Goal: Use online tool/utility: Utilize a website feature to perform a specific function

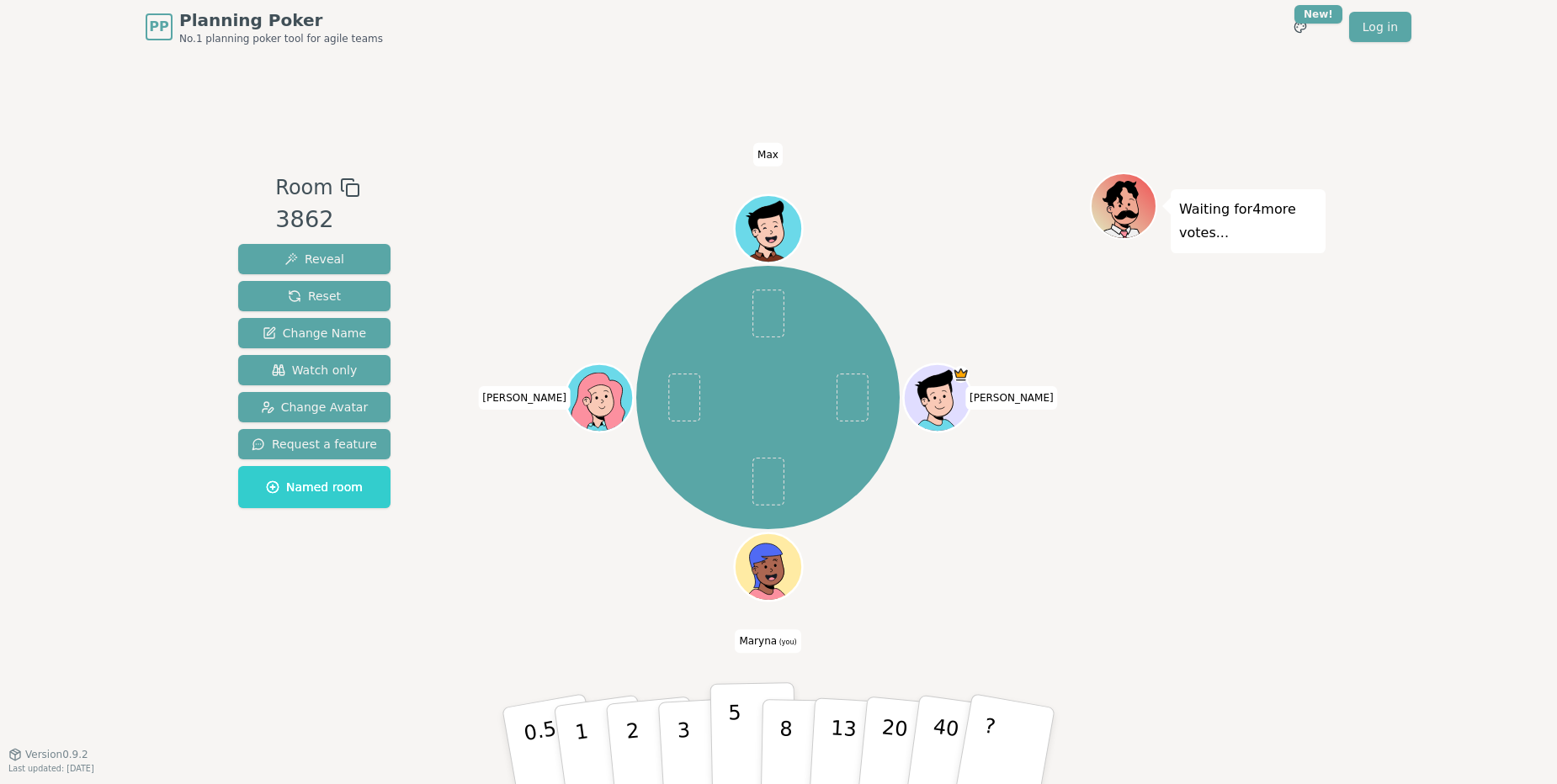
click at [725, 747] on button "5" at bounding box center [754, 746] width 87 height 128
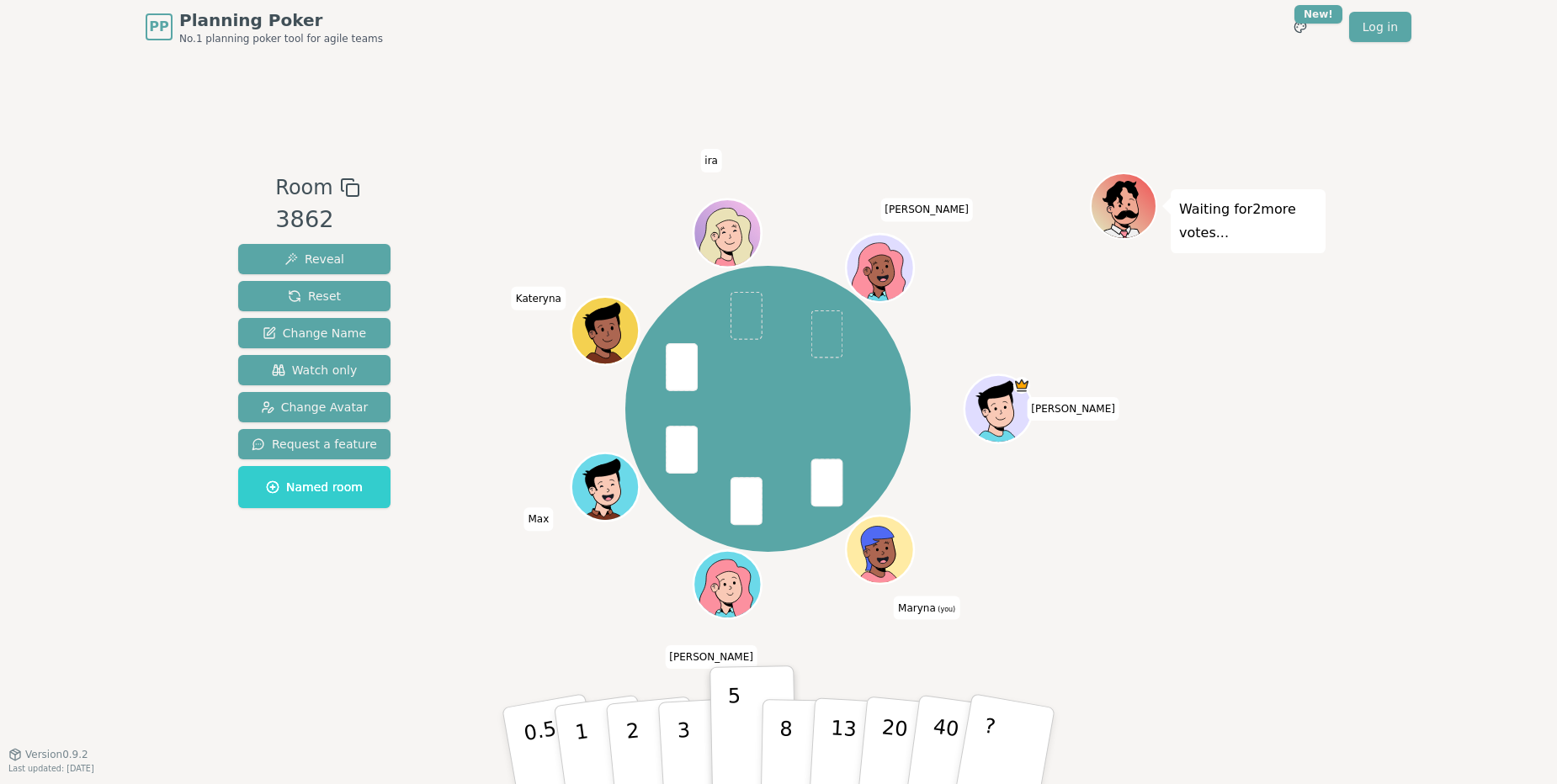
click at [530, 603] on div "[PERSON_NAME] (you) [PERSON_NAME] Max [PERSON_NAME] [PERSON_NAME] [PERSON_NAME]" at bounding box center [768, 408] width 644 height 412
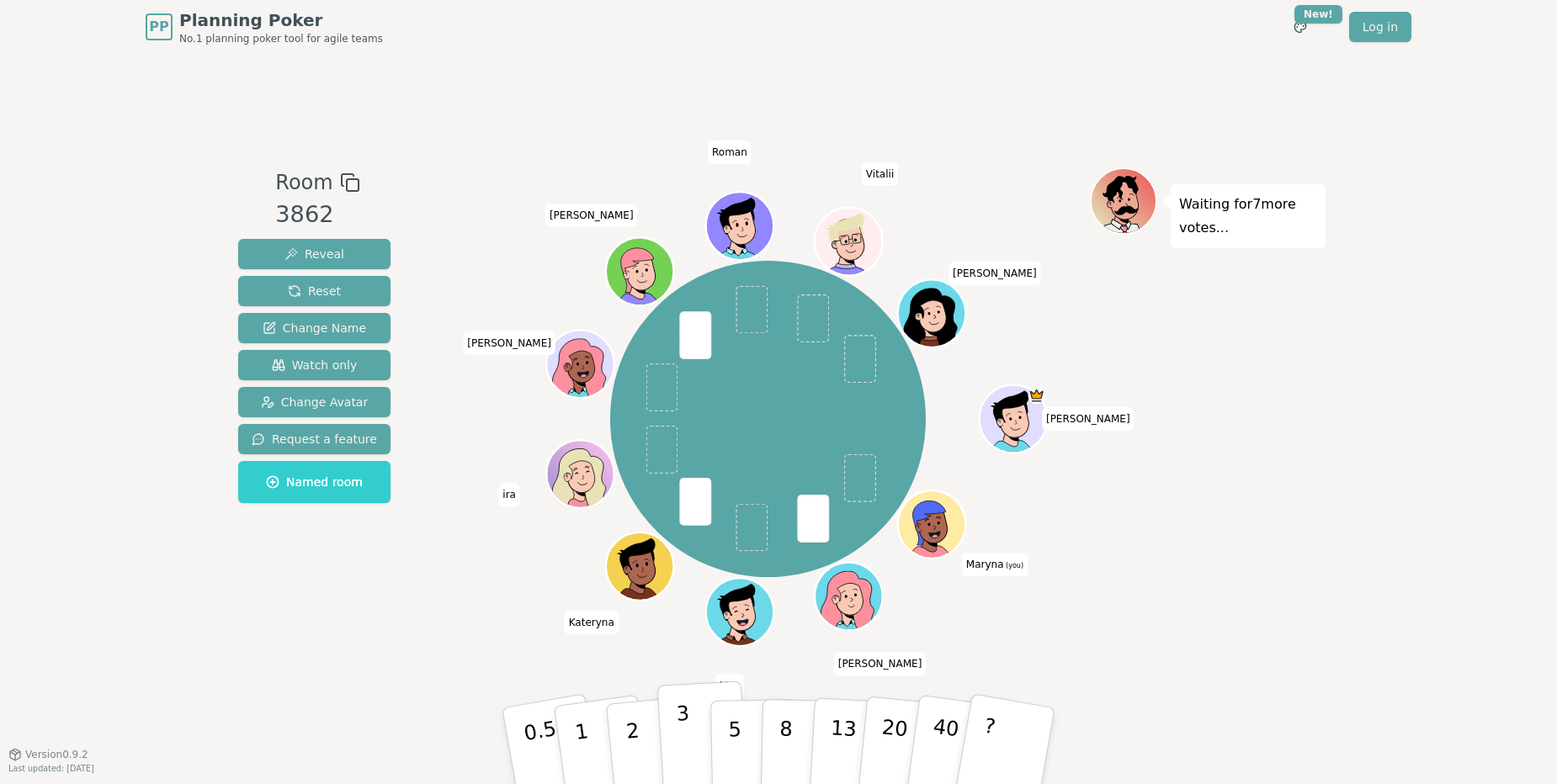
click at [677, 746] on button "3" at bounding box center [704, 746] width 92 height 132
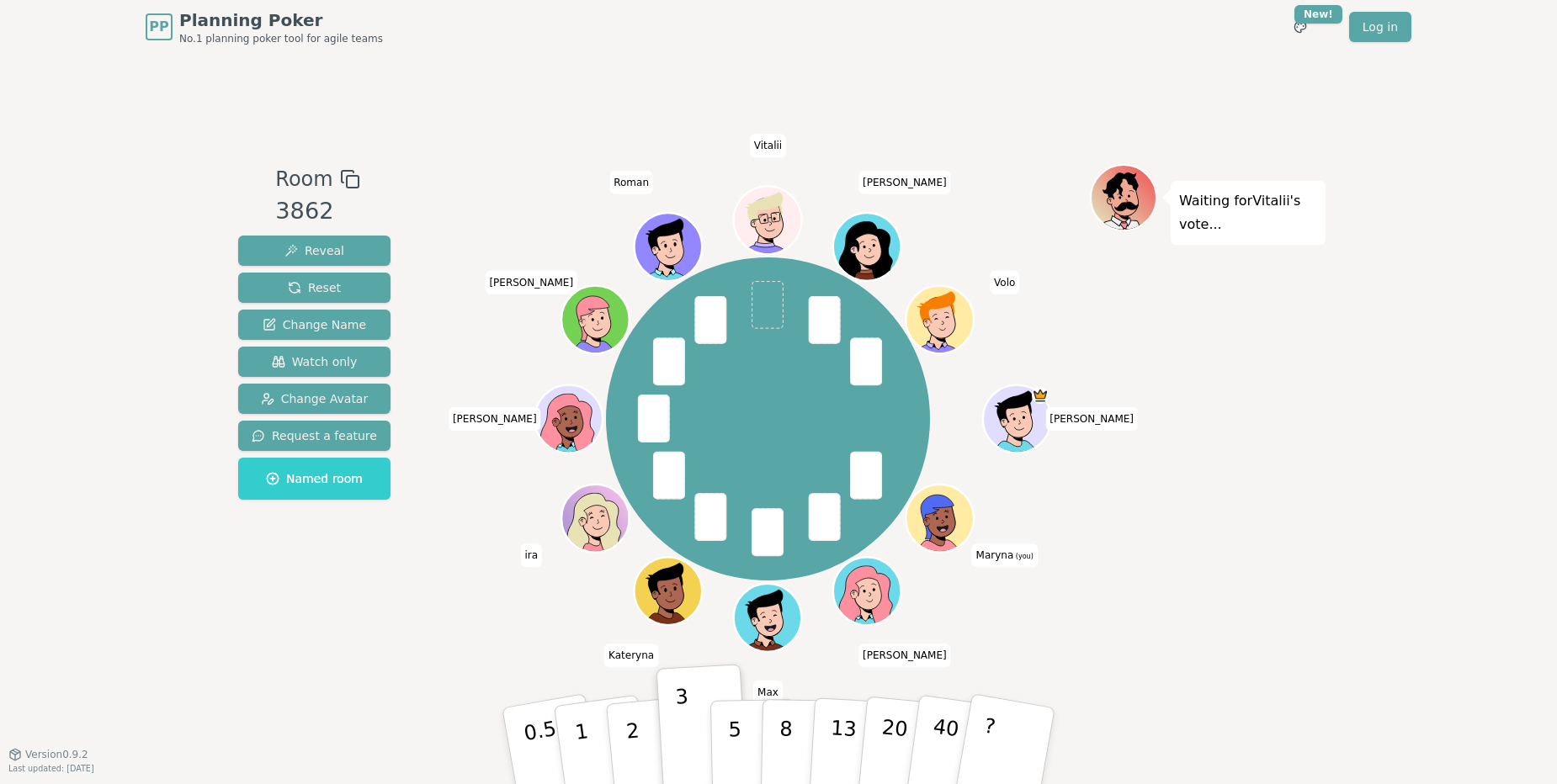
click at [503, 636] on div "[PERSON_NAME] (you) [PERSON_NAME] Max [PERSON_NAME] [PERSON_NAME] [PERSON_NAME]…" at bounding box center [768, 419] width 644 height 449
click at [540, 647] on div "Room 3862 Reveal Reset Change Name Watch only Change Avatar Request a feature N…" at bounding box center [778, 404] width 1094 height 700
click at [571, 646] on div "Room 3862 Reveal Reset Change Name Watch only Change Avatar Request a feature N…" at bounding box center [778, 404] width 1094 height 700
click at [561, 653] on div "Room 3862 Reveal Reset Change Name Watch only Change Avatar Request a feature N…" at bounding box center [778, 404] width 1094 height 700
click at [578, 646] on div "Room 3862 Reveal Reset Change Name Watch only Change Avatar Request a feature N…" at bounding box center [778, 404] width 1094 height 700
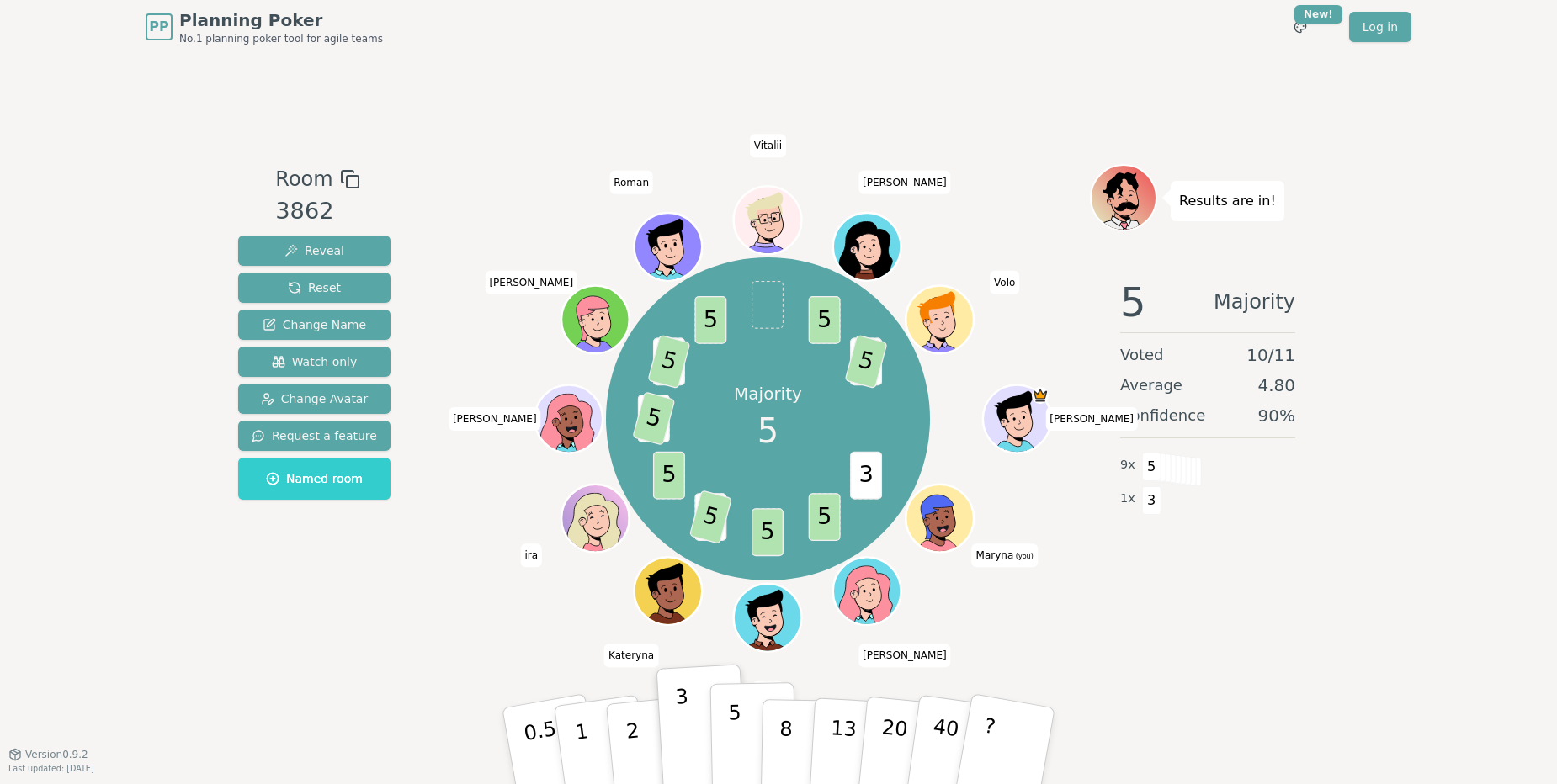
click at [734, 740] on p "5" at bounding box center [735, 745] width 14 height 91
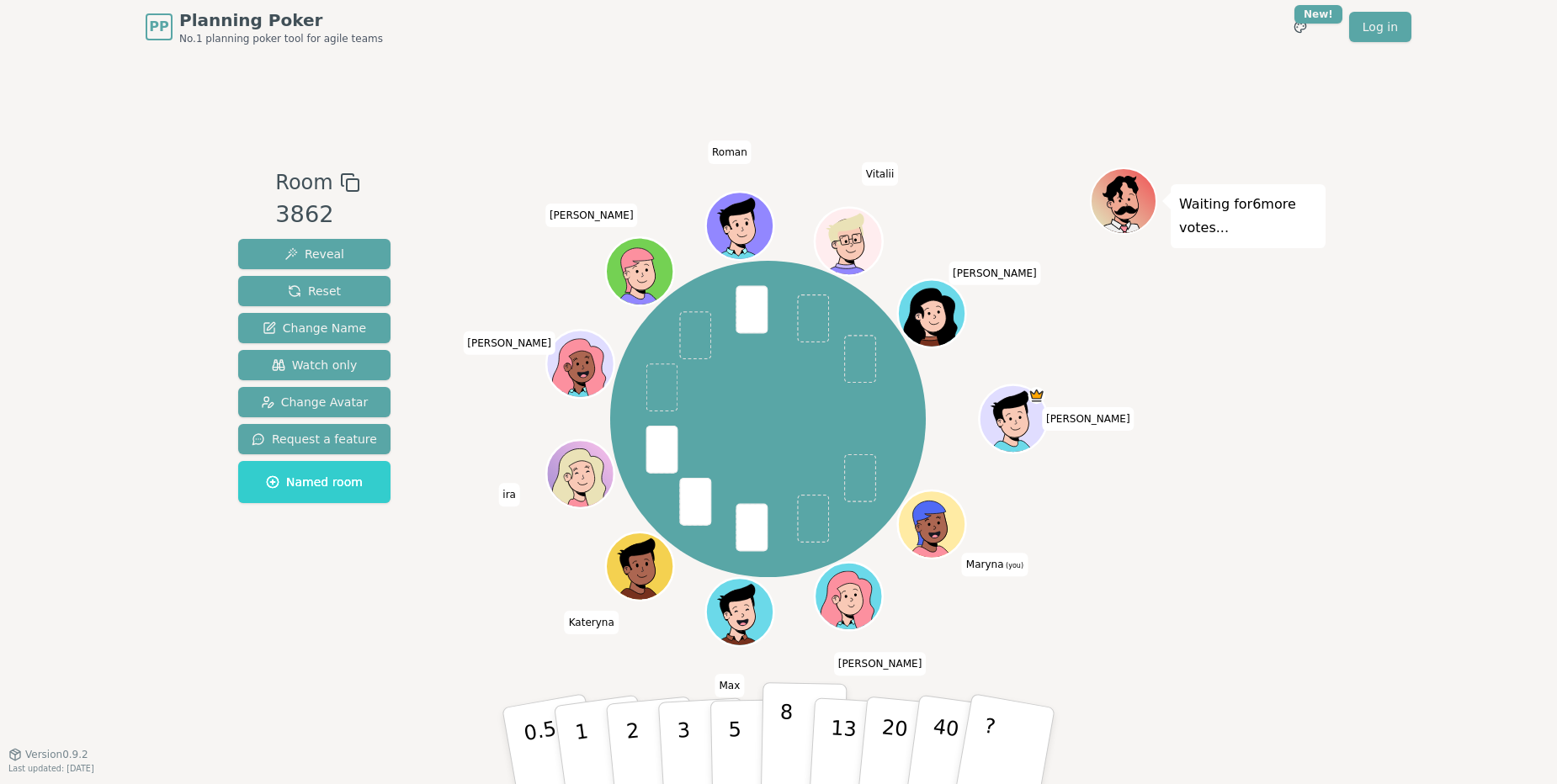
click at [766, 735] on button "8" at bounding box center [803, 746] width 87 height 128
click at [778, 738] on button "8" at bounding box center [803, 746] width 87 height 128
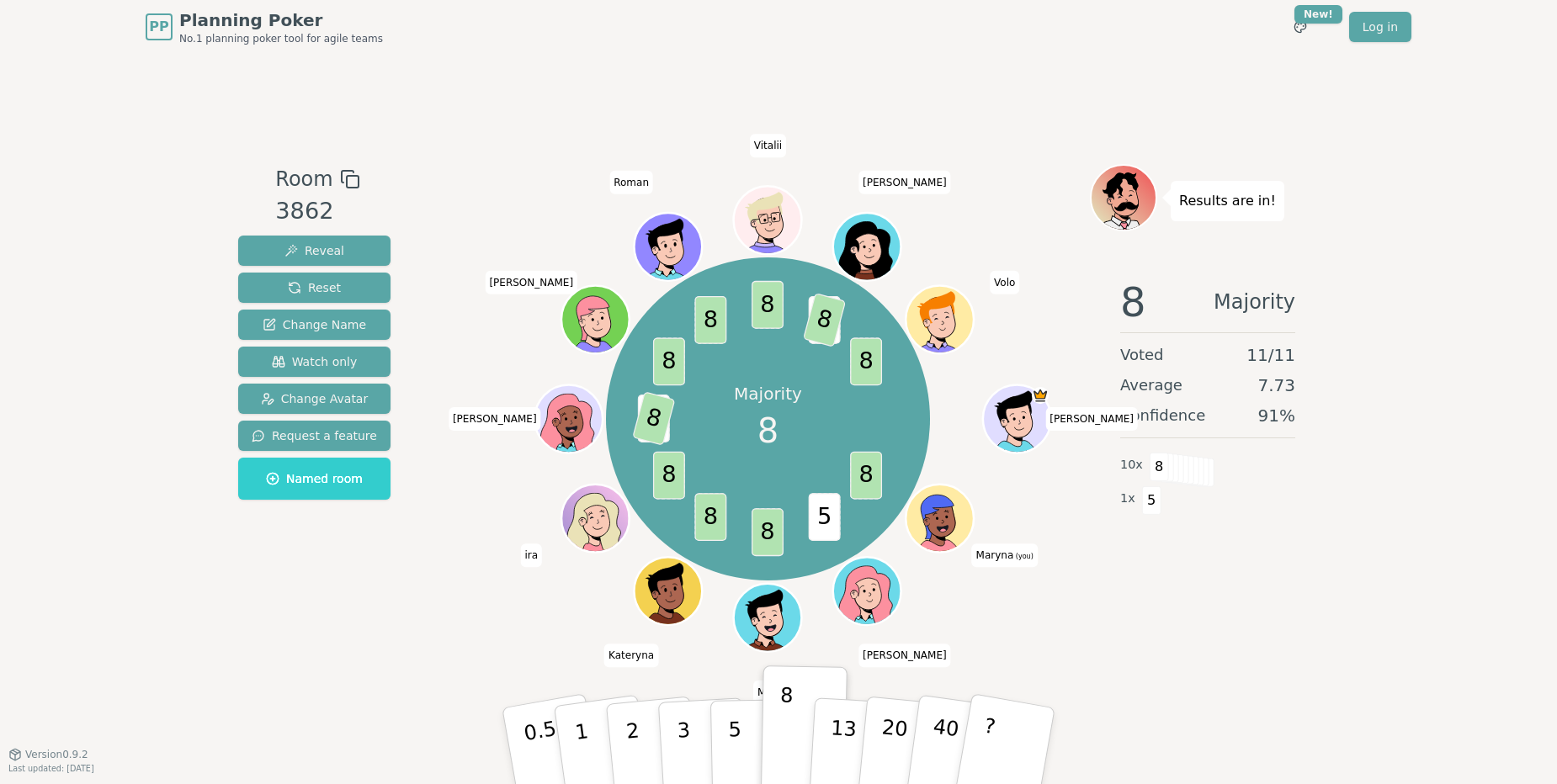
click at [528, 633] on div "Majority 8 8 5 8 8 8 5 8 8 8 8 5 8 8 [PERSON_NAME] (you) [PERSON_NAME] Max [PER…" at bounding box center [768, 419] width 644 height 449
